Goal: Navigation & Orientation: Understand site structure

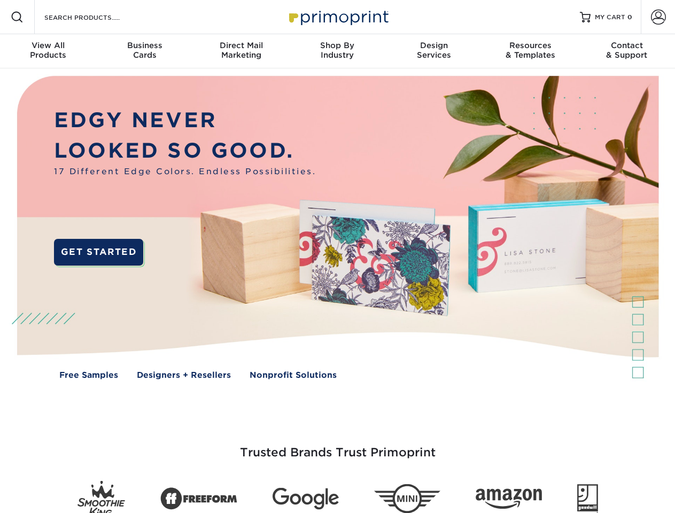
click at [337, 257] on img at bounding box center [337, 235] width 668 height 334
click at [17, 17] on span at bounding box center [17, 17] width 13 height 13
click at [658, 17] on span at bounding box center [658, 17] width 15 height 15
click at [48, 51] on div "View All Products" at bounding box center [48, 50] width 96 height 19
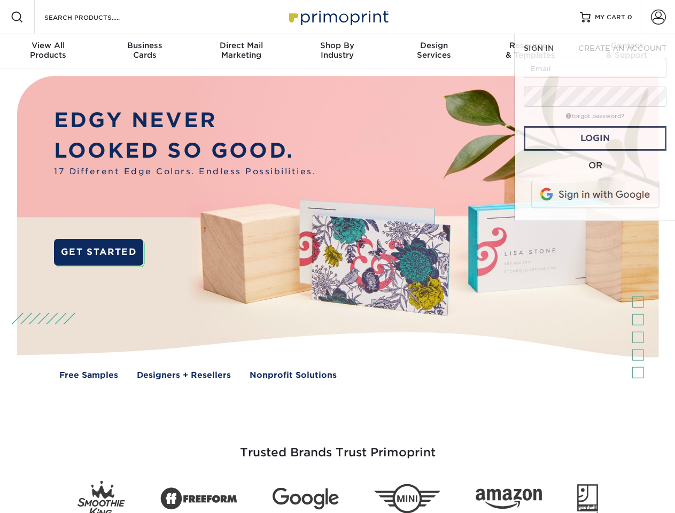
click at [144, 51] on div "Business Cards" at bounding box center [144, 50] width 96 height 19
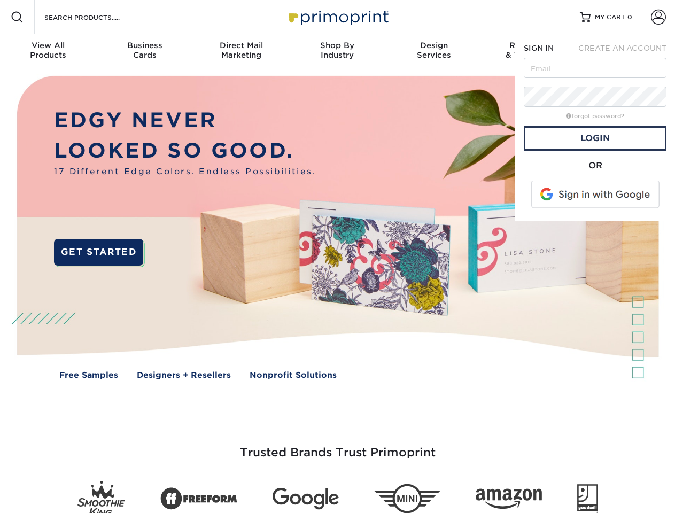
click at [241, 51] on div "Direct Mail Marketing" at bounding box center [241, 50] width 96 height 19
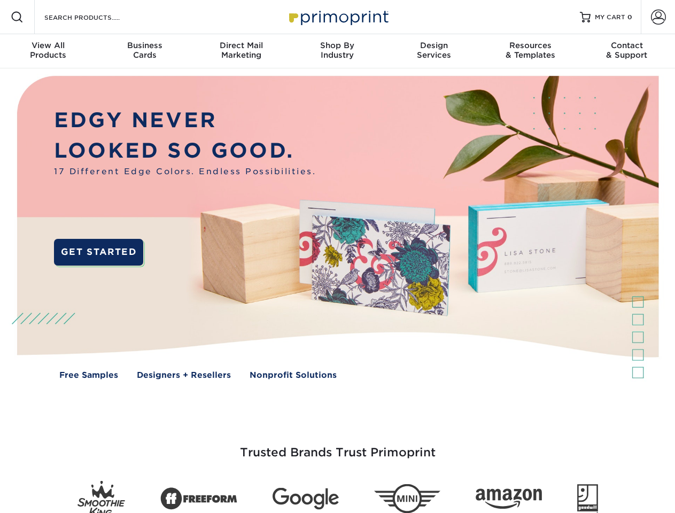
click at [337, 51] on div "Shop By Industry" at bounding box center [337, 50] width 96 height 19
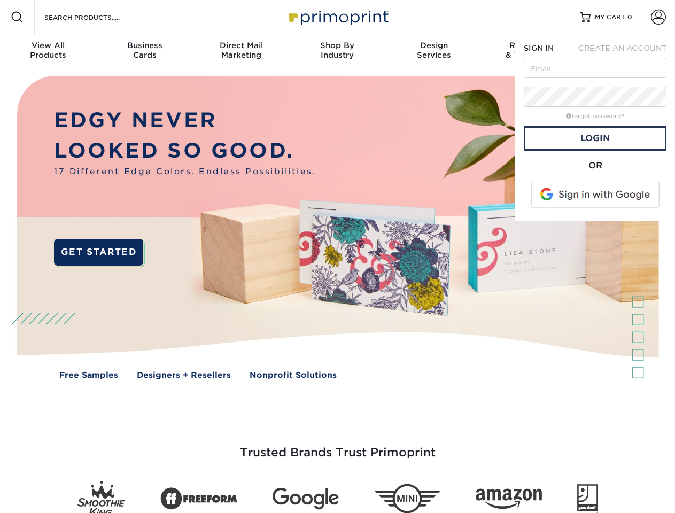
click at [434, 51] on div "Design Services" at bounding box center [434, 50] width 96 height 19
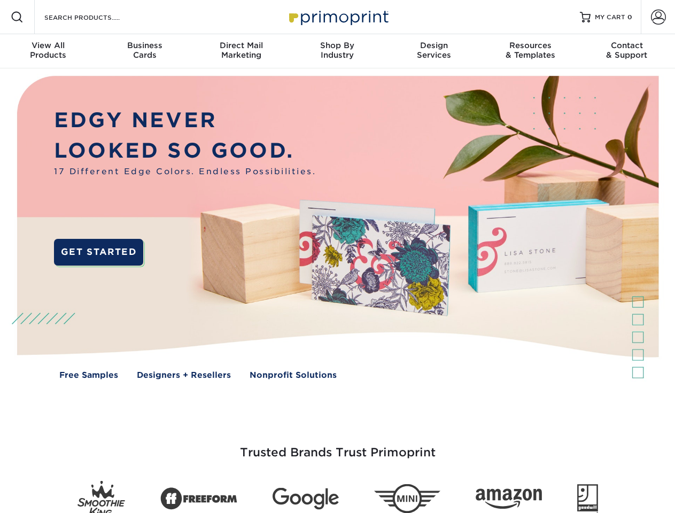
click at [530, 51] on span "SIGN IN" at bounding box center [539, 48] width 30 height 9
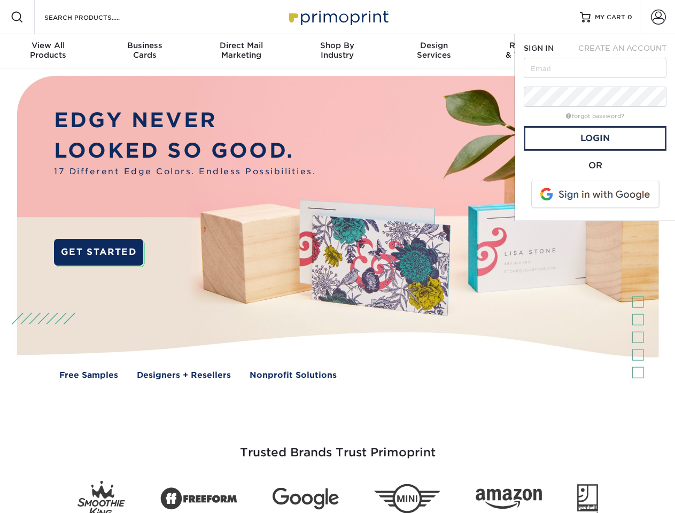
click at [627, 51] on div "Contact & Support" at bounding box center [627, 50] width 96 height 19
